Goal: Information Seeking & Learning: Learn about a topic

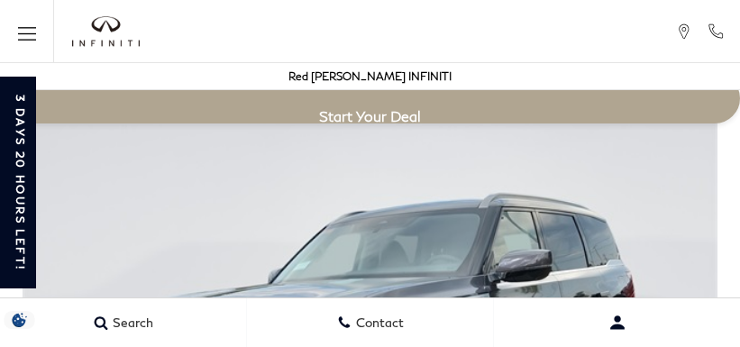
scroll to position [3156, 0]
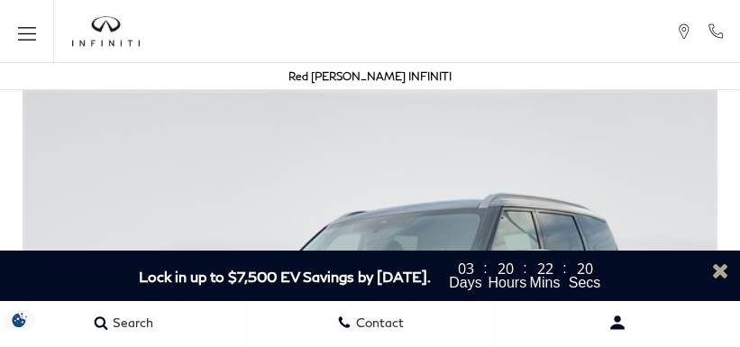
scroll to position [3156, 0]
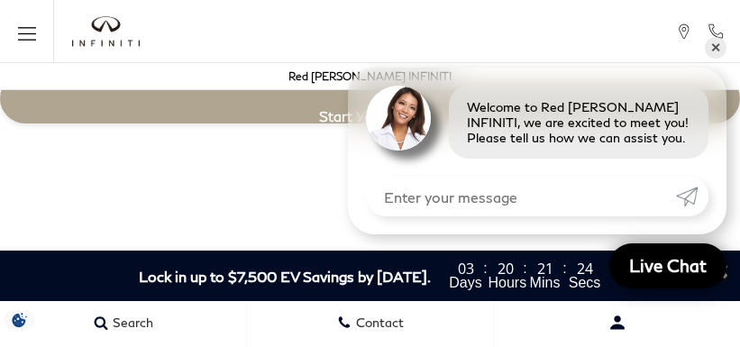
scroll to position [3156, 0]
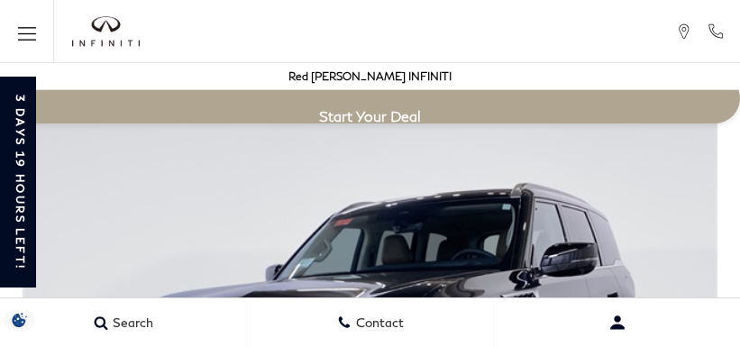
scroll to position [3359, 0]
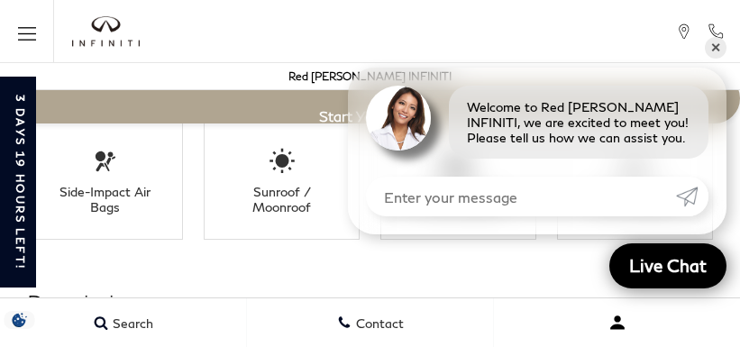
click at [496, 314] on button "Open user profile menu" at bounding box center [617, 322] width 246 height 45
